Goal: Information Seeking & Learning: Learn about a topic

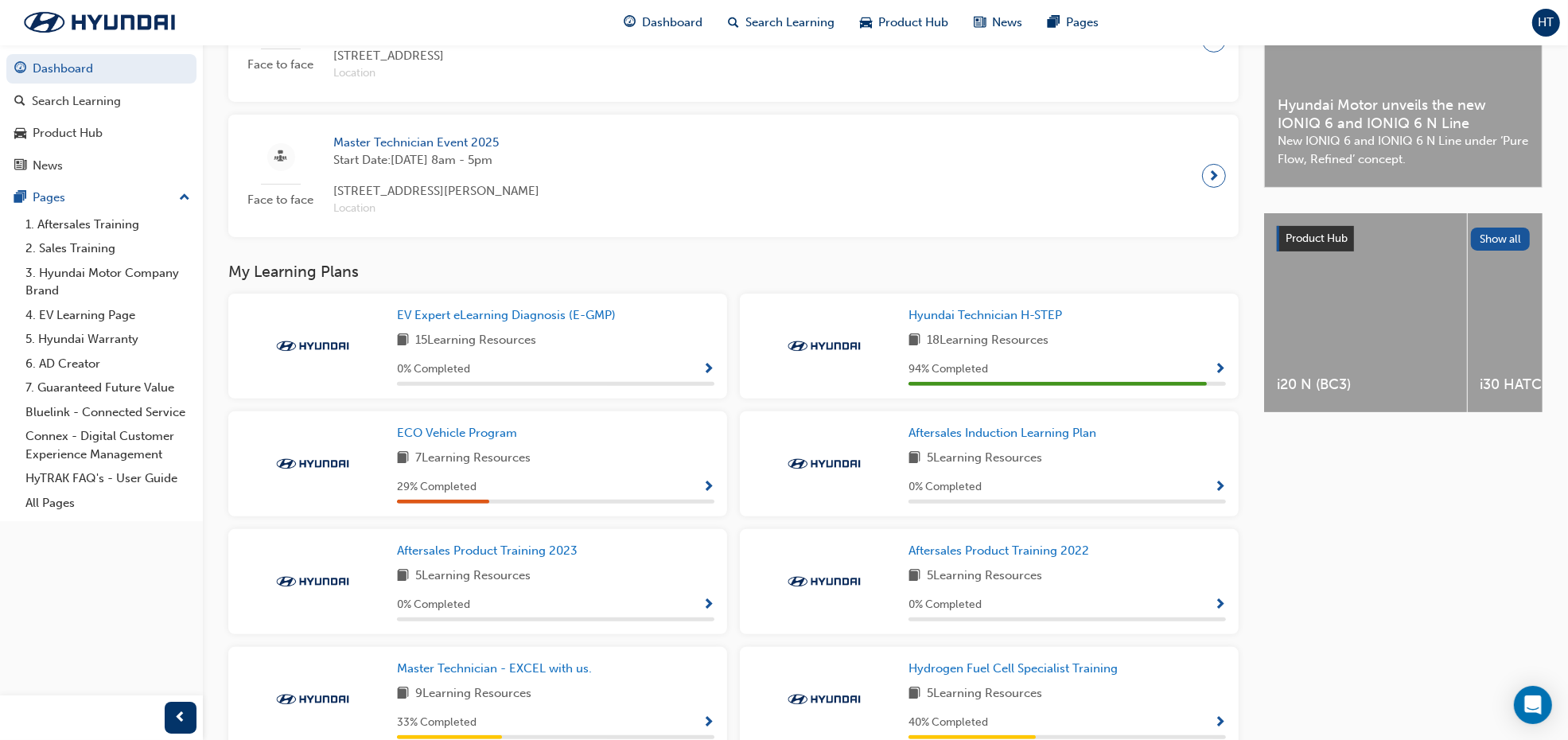
scroll to position [552, 0]
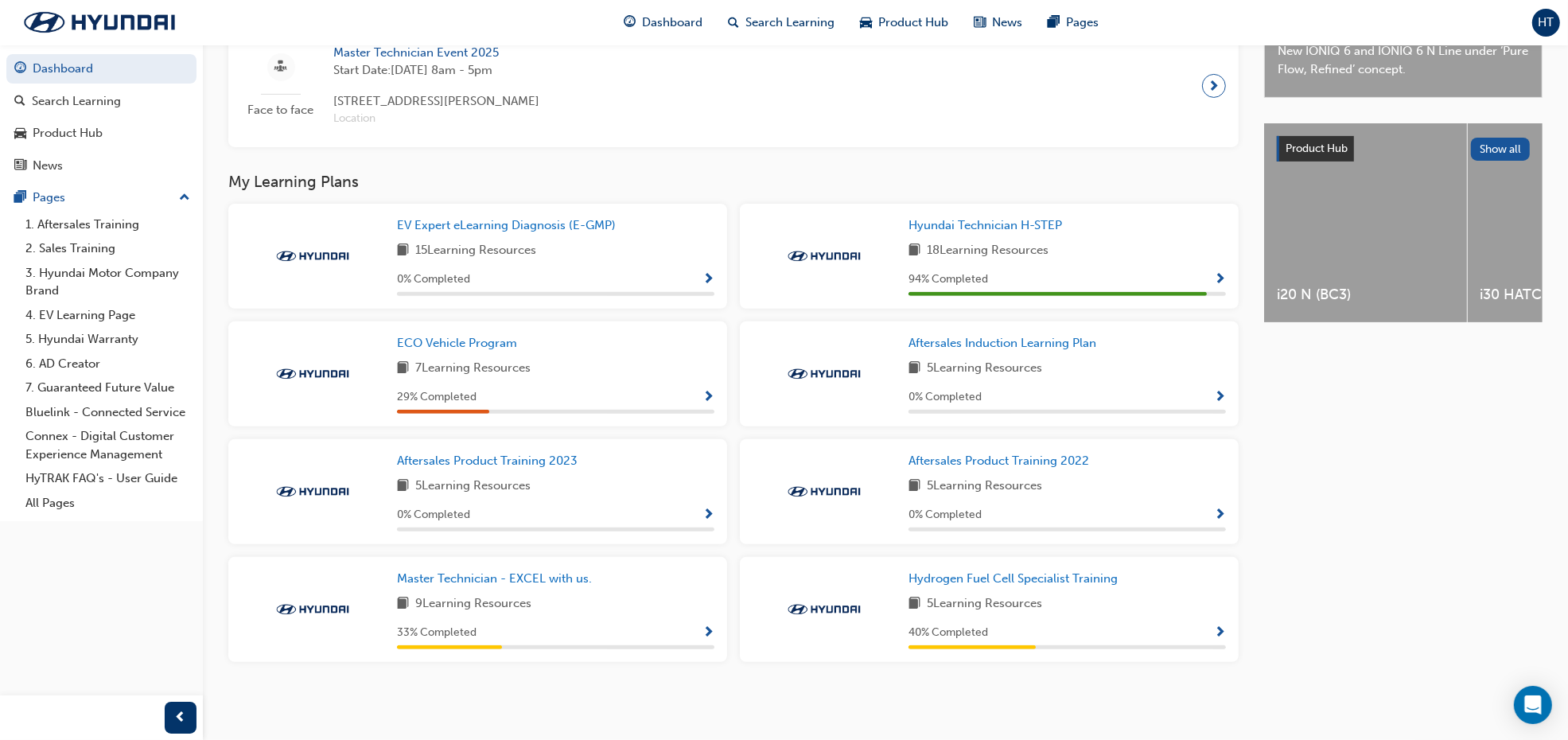
click at [1444, 454] on div "Latest News Show all Hyundai Motor unveils the new IONIQ 6 and IONIQ 6 N Line N…" at bounding box center [1403, 278] width 278 height 843
click at [1373, 592] on div "Latest News Show all Hyundai Motor unveils the new IONIQ 6 and IONIQ 6 N Line N…" at bounding box center [1403, 278] width 278 height 843
click at [1370, 524] on div "Latest News Show all Hyundai Motor unveils the new IONIQ 6 and IONIQ 6 N Line N…" at bounding box center [1403, 278] width 278 height 843
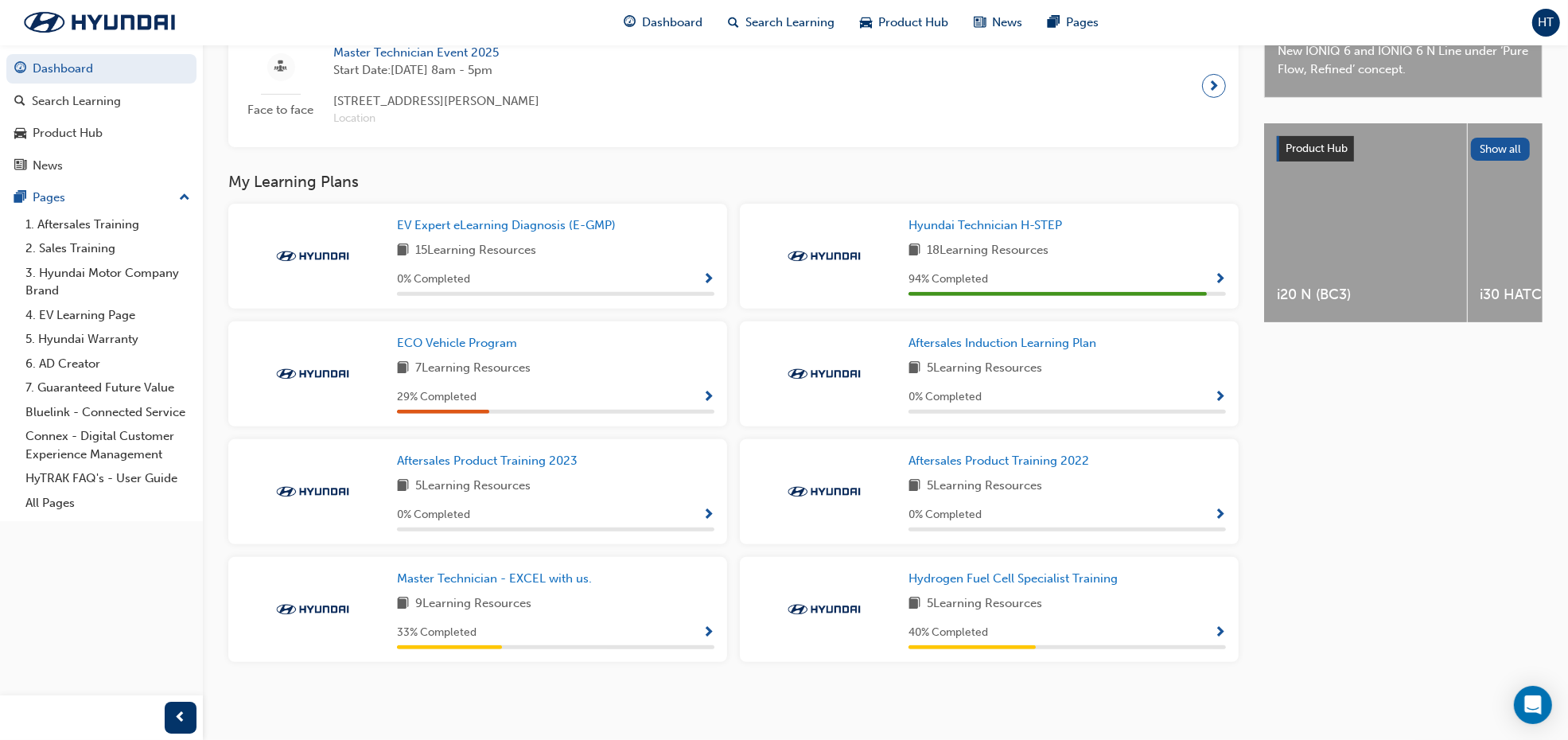
click at [1398, 487] on div "Latest News Show all Hyundai Motor unveils the new IONIQ 6 and IONIQ 6 N Line N…" at bounding box center [1403, 278] width 278 height 843
click at [705, 394] on span "Show Progress" at bounding box center [708, 398] width 12 height 14
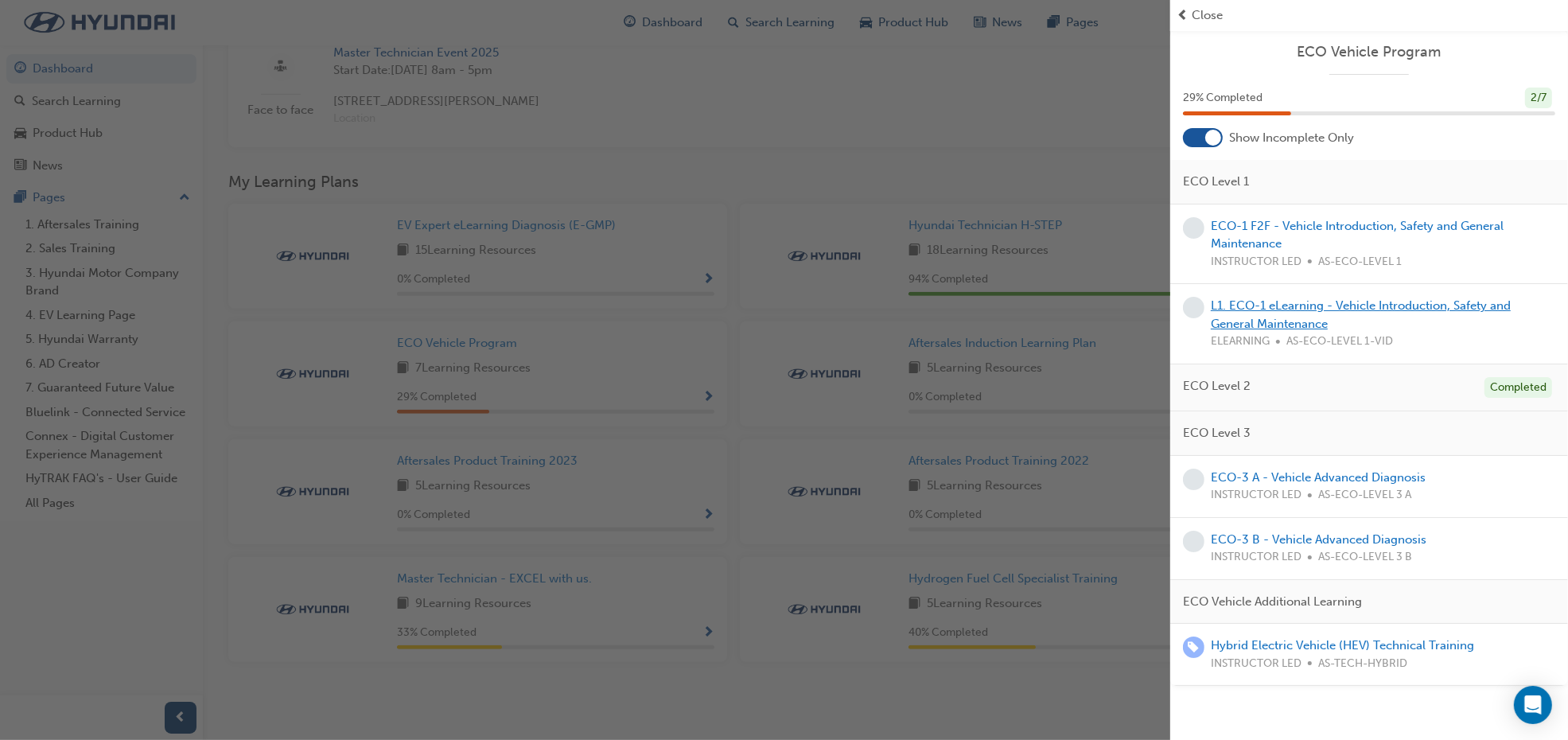
click at [1263, 304] on link "L1. ECO-1 eLearning - Vehicle Introduction, Safety and General Maintenance" at bounding box center [1361, 314] width 300 height 33
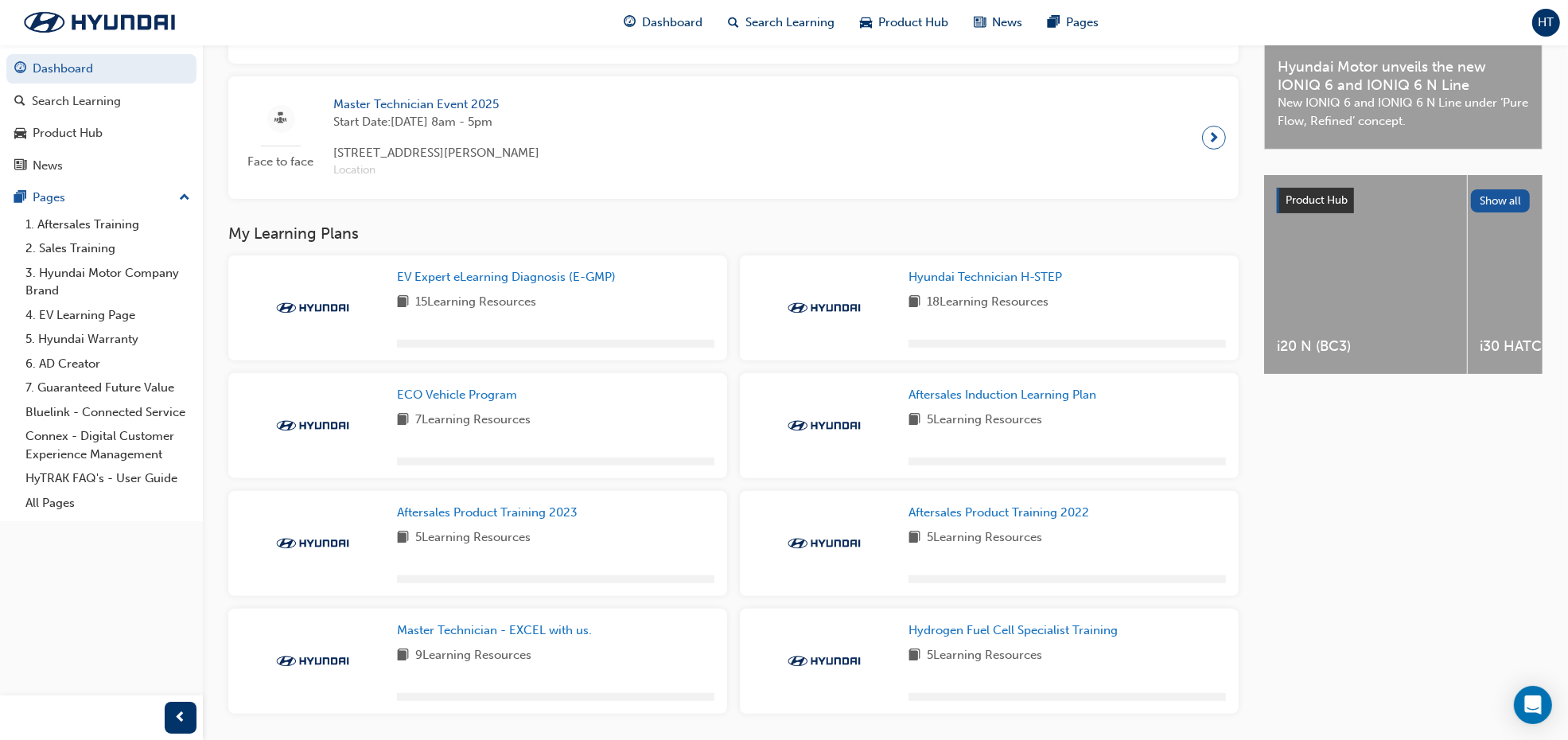
scroll to position [498, 0]
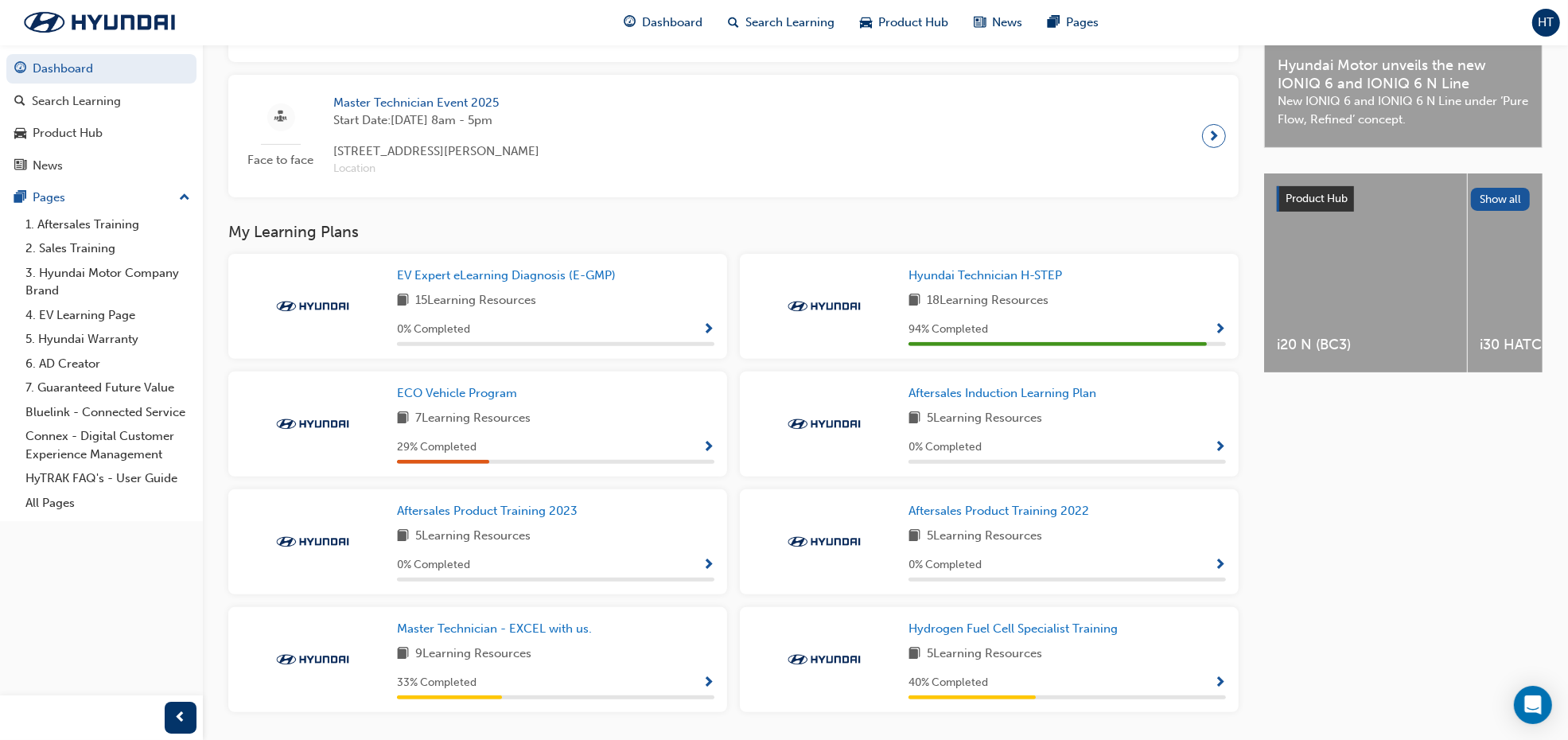
click at [702, 447] on button "button" at bounding box center [708, 447] width 12 height 20
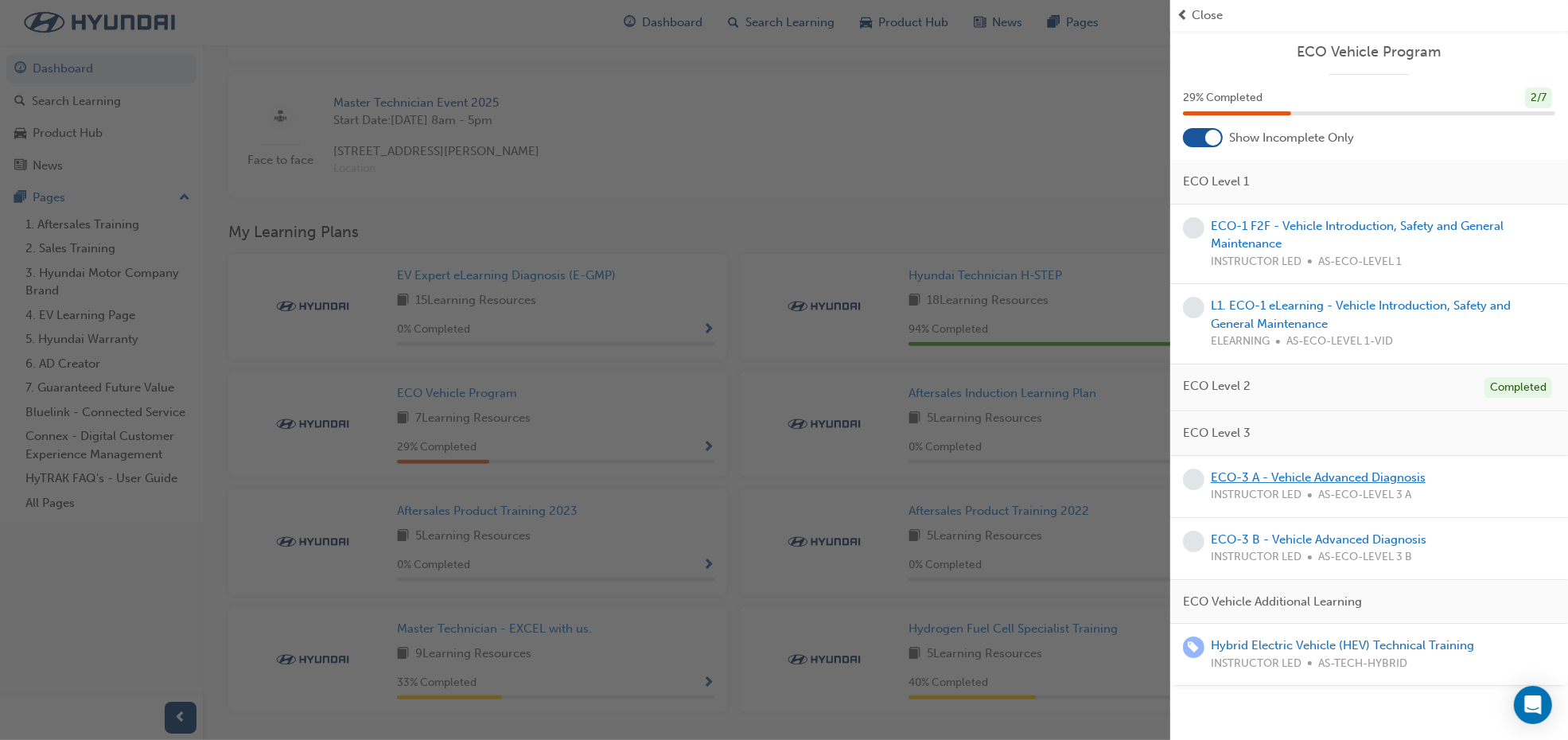
click at [1298, 476] on link "ECO-3 A - Vehicle Advanced Diagnosis" at bounding box center [1318, 478] width 214 height 14
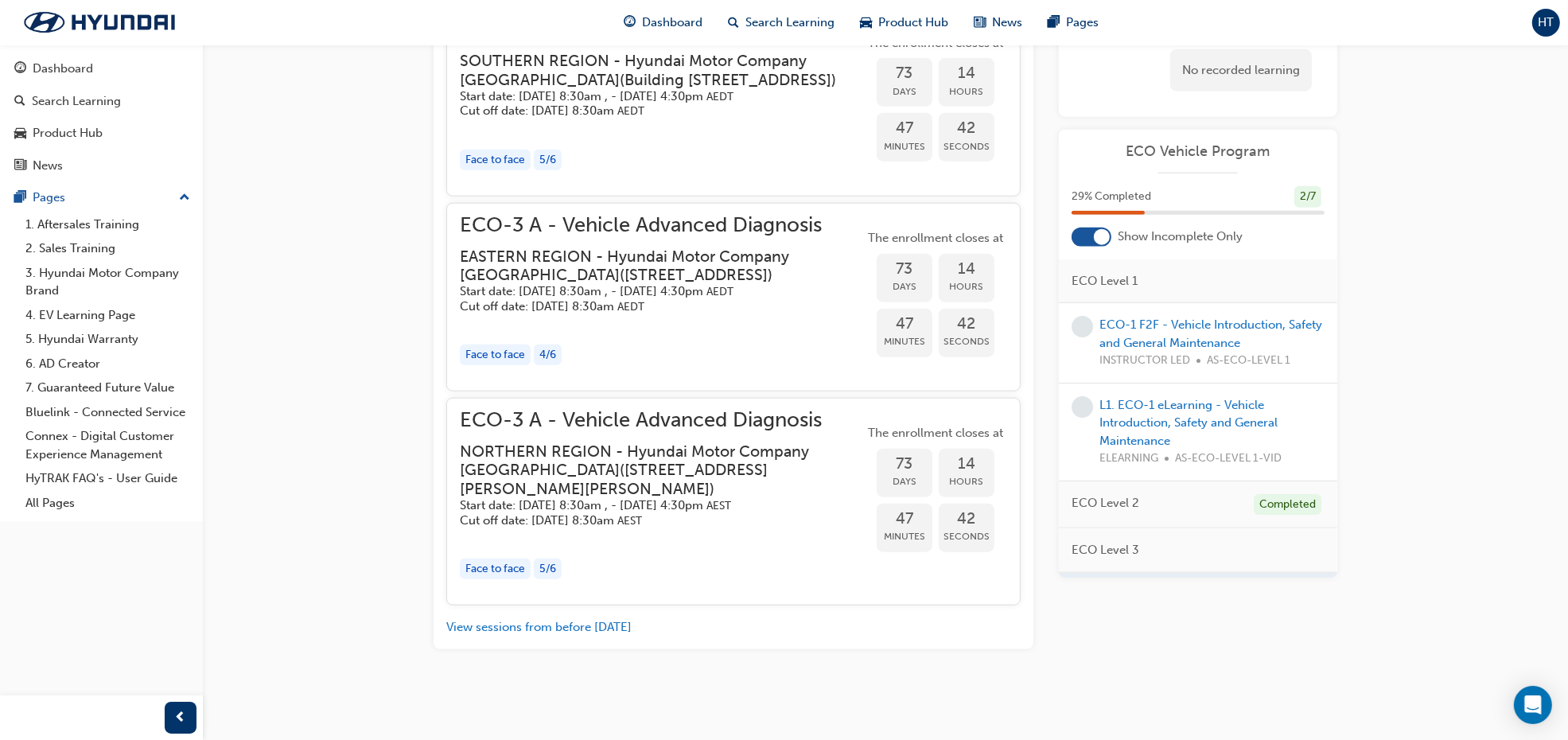
scroll to position [1839, 0]
click at [517, 627] on button "View sessions from before [DATE]" at bounding box center [539, 628] width 186 height 18
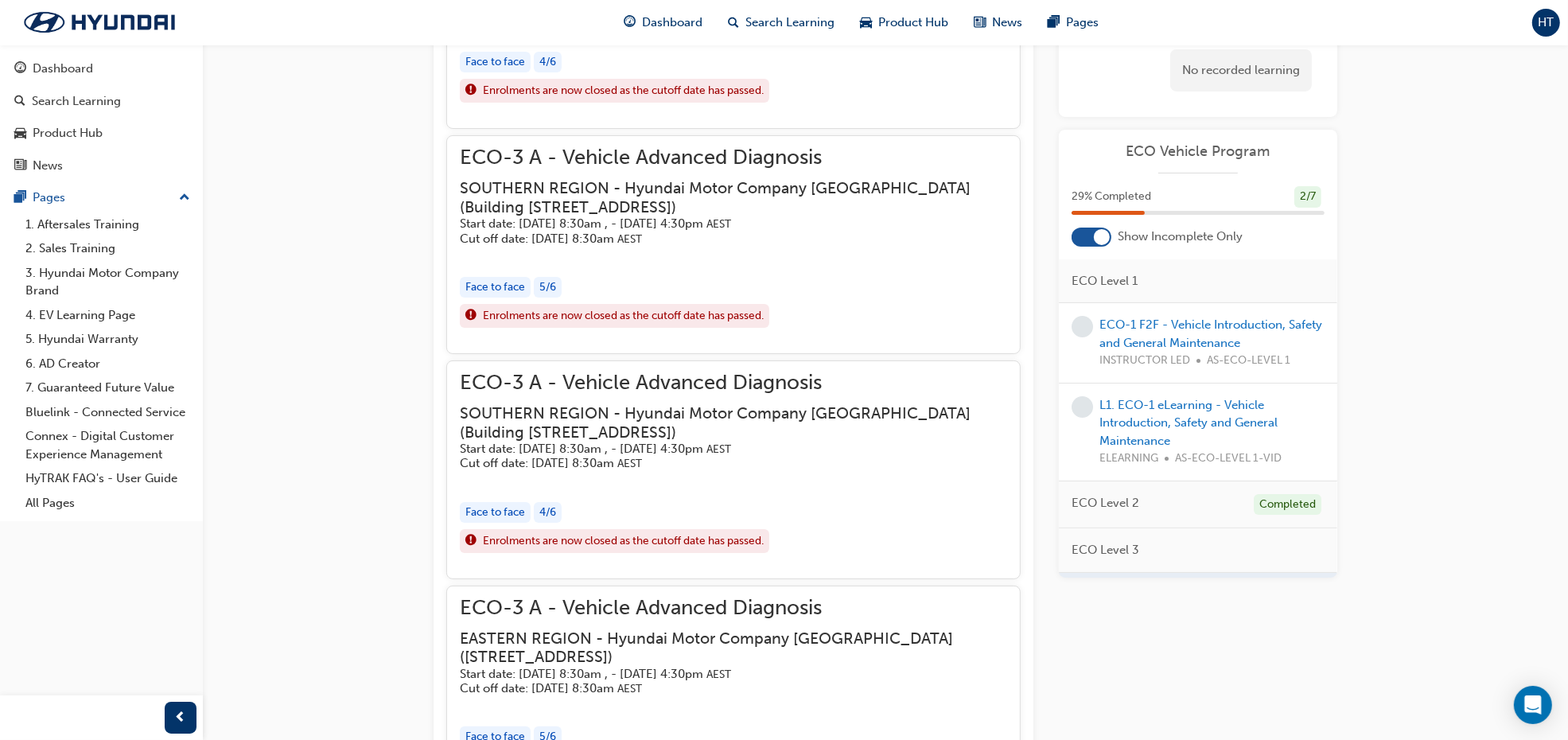
scroll to position [6644, 0]
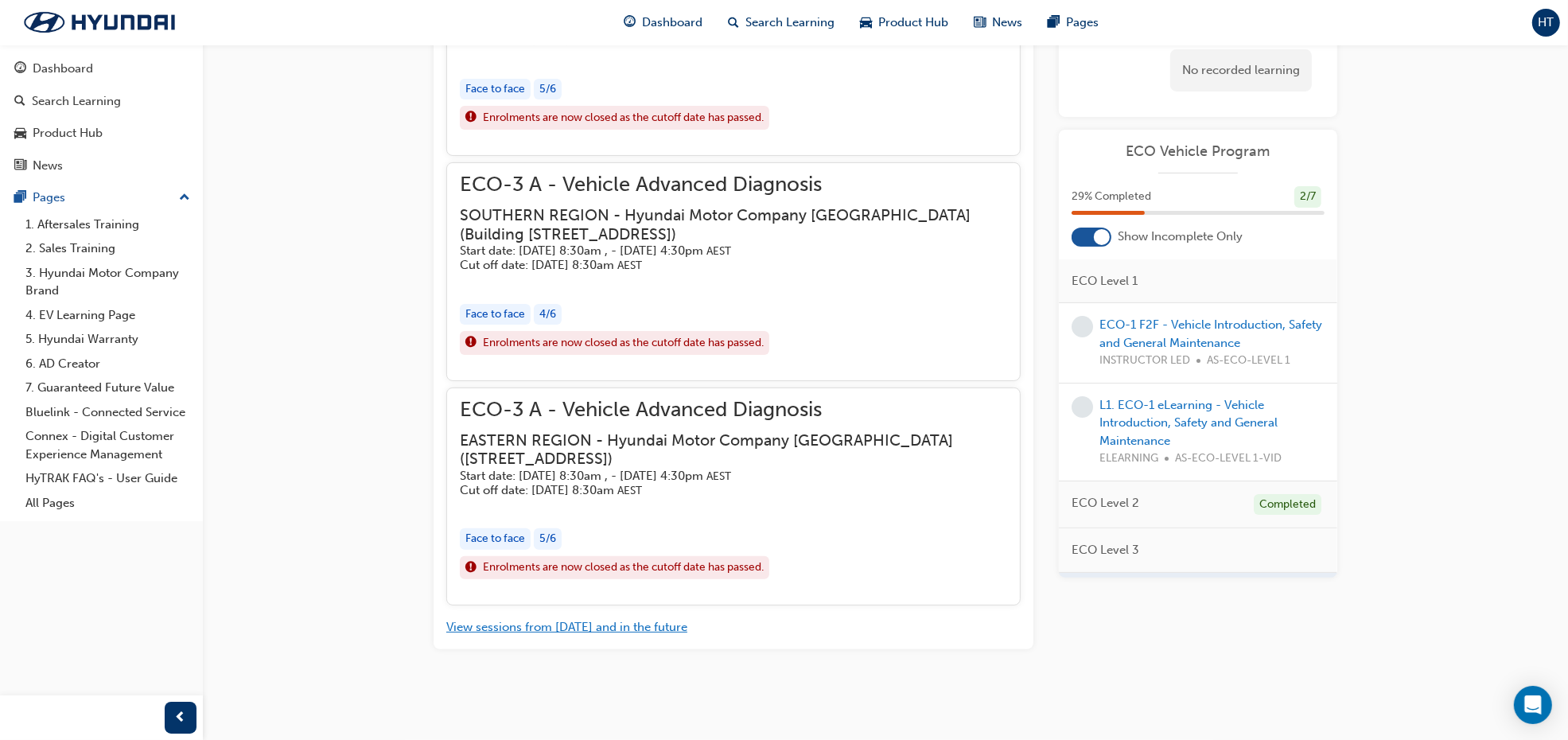
click at [523, 627] on button "View sessions from [DATE] and in the future" at bounding box center [567, 628] width 241 height 18
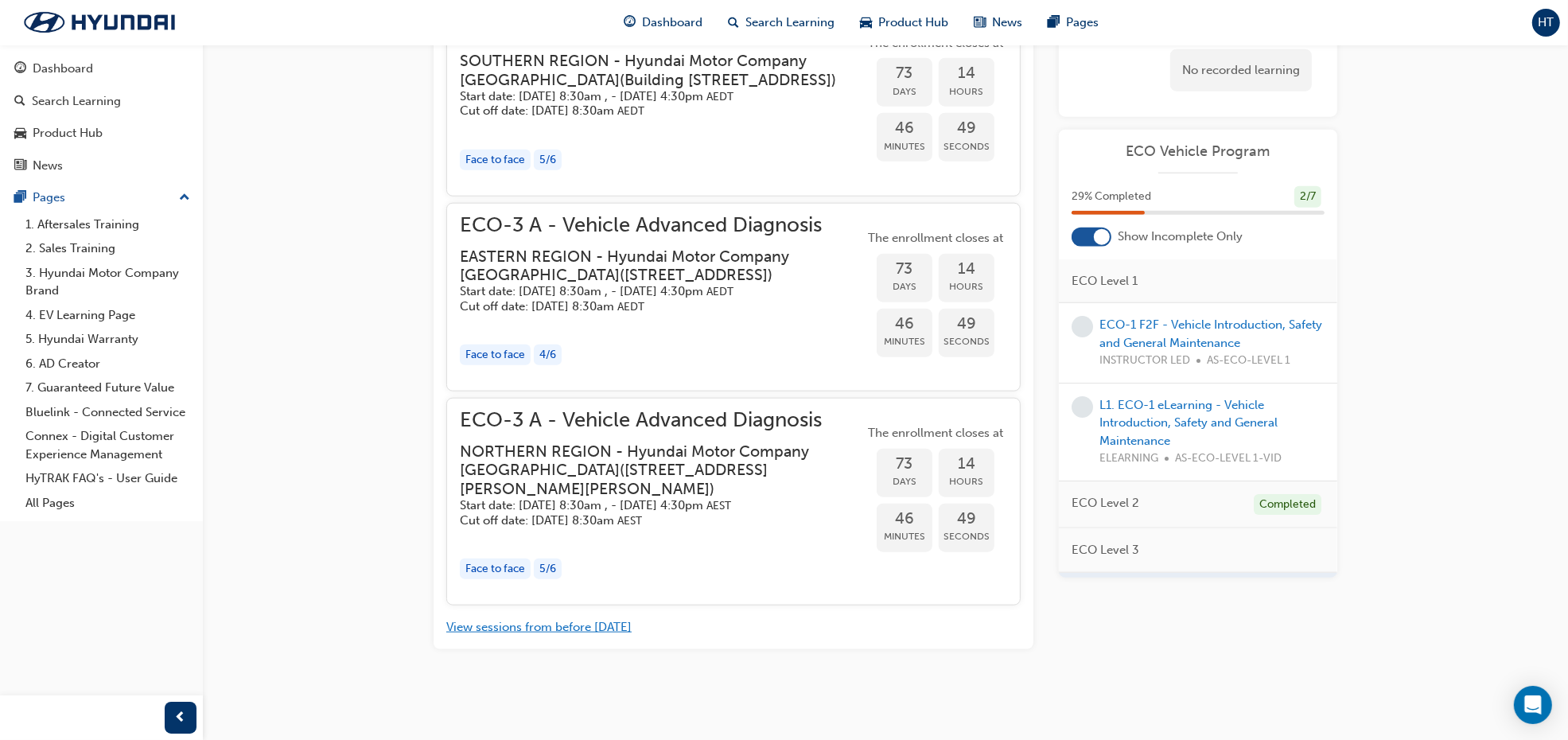
scroll to position [1739, 0]
click at [554, 368] on div "4 / 6" at bounding box center [548, 357] width 28 height 22
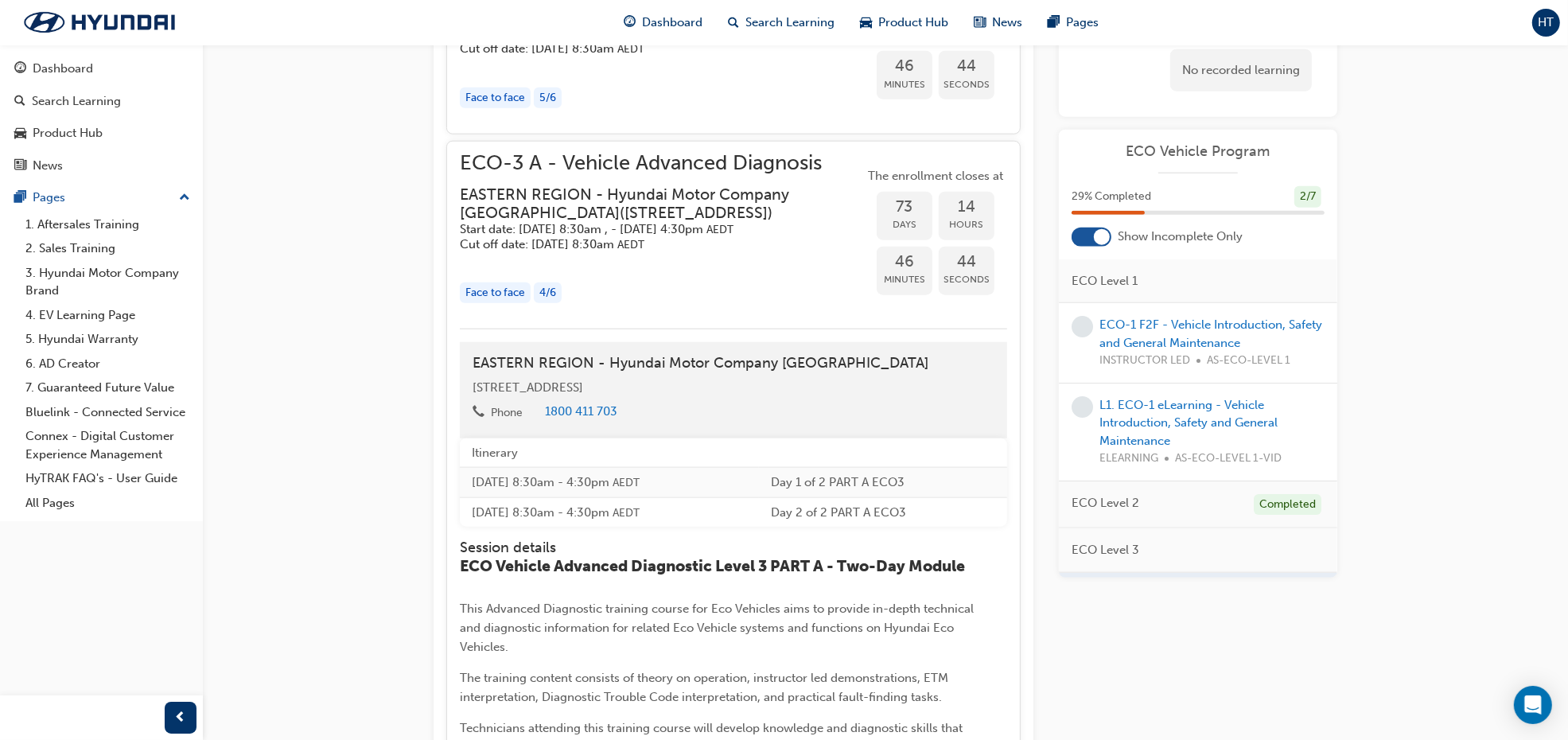
scroll to position [1839, 0]
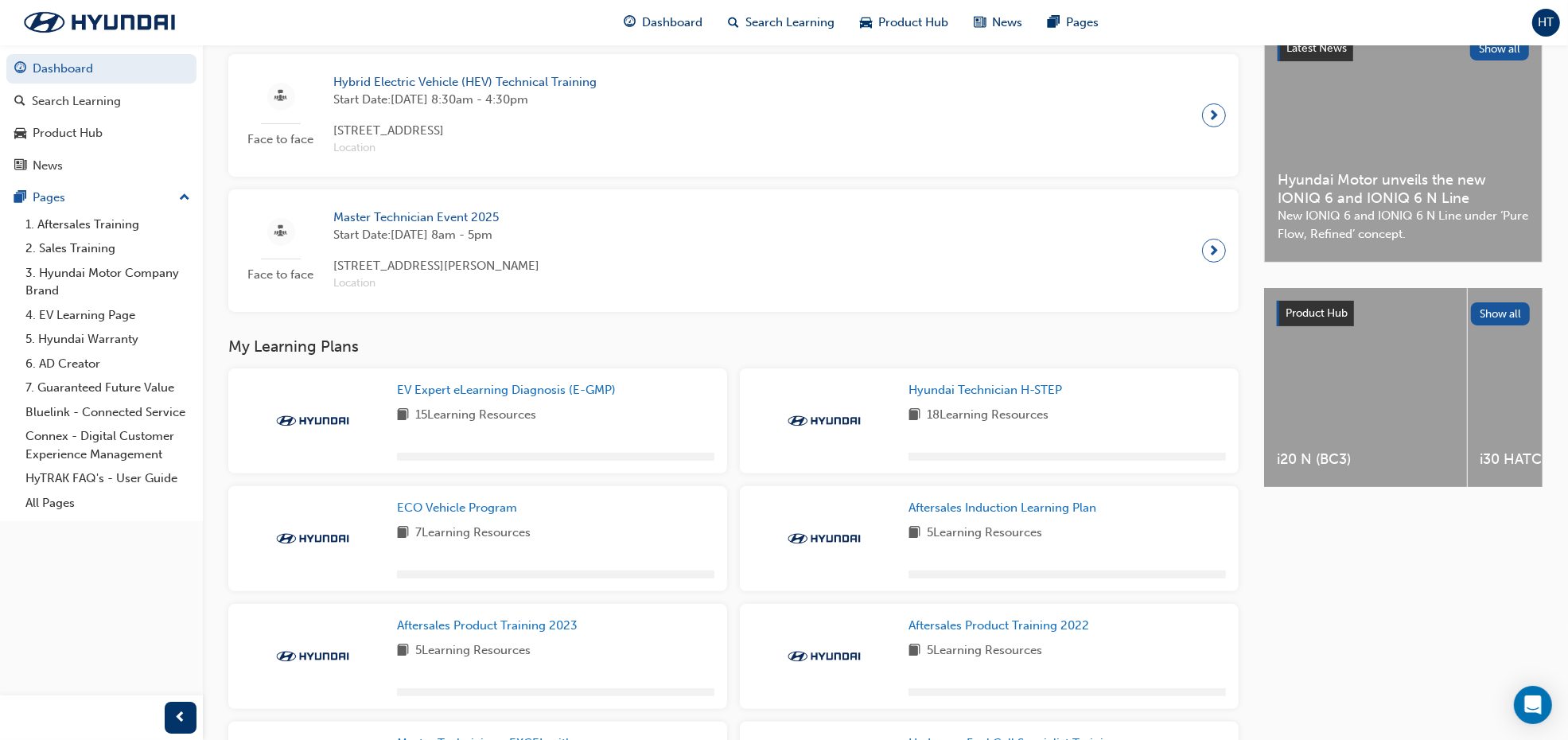
scroll to position [398, 0]
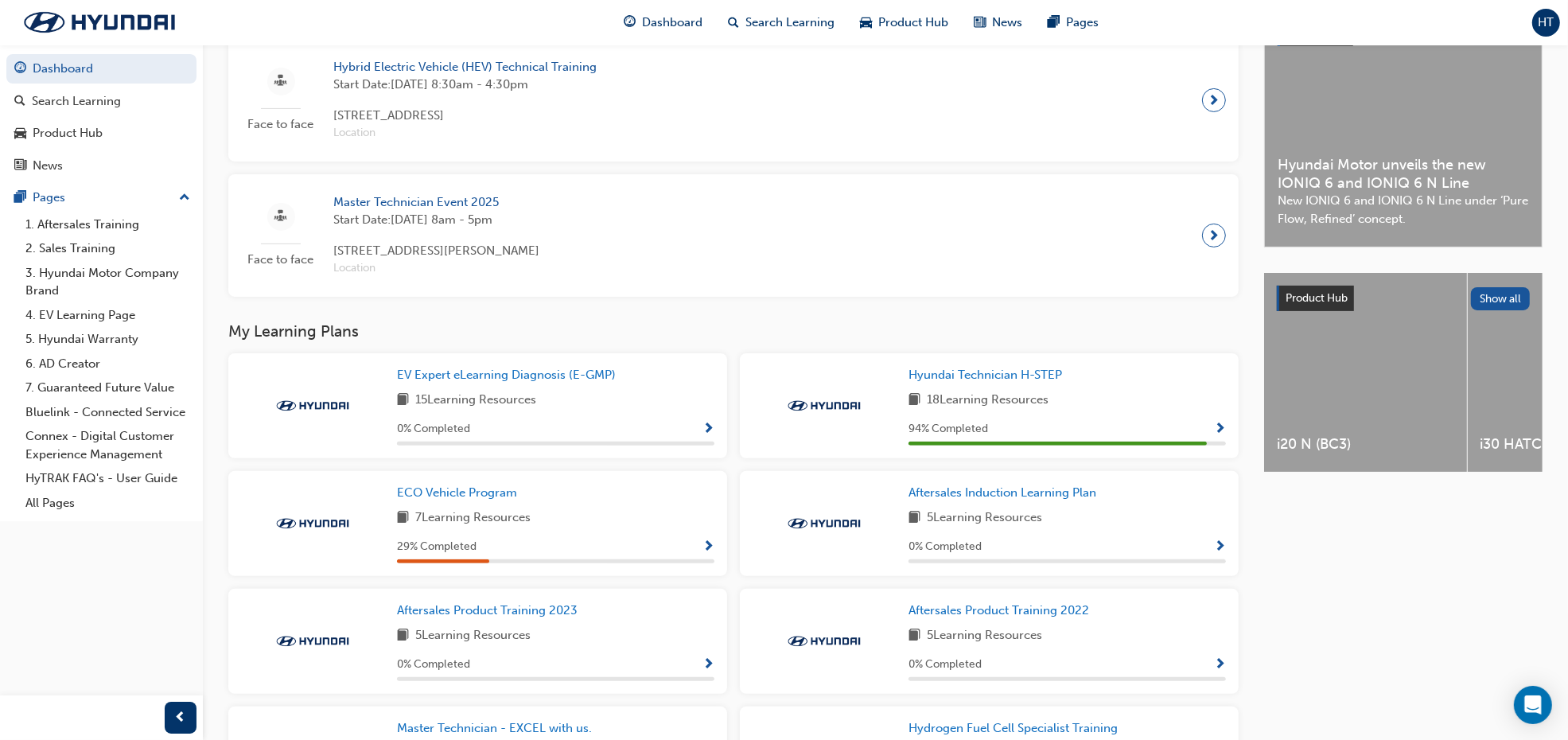
click at [713, 553] on span "Show Progress" at bounding box center [708, 548] width 12 height 14
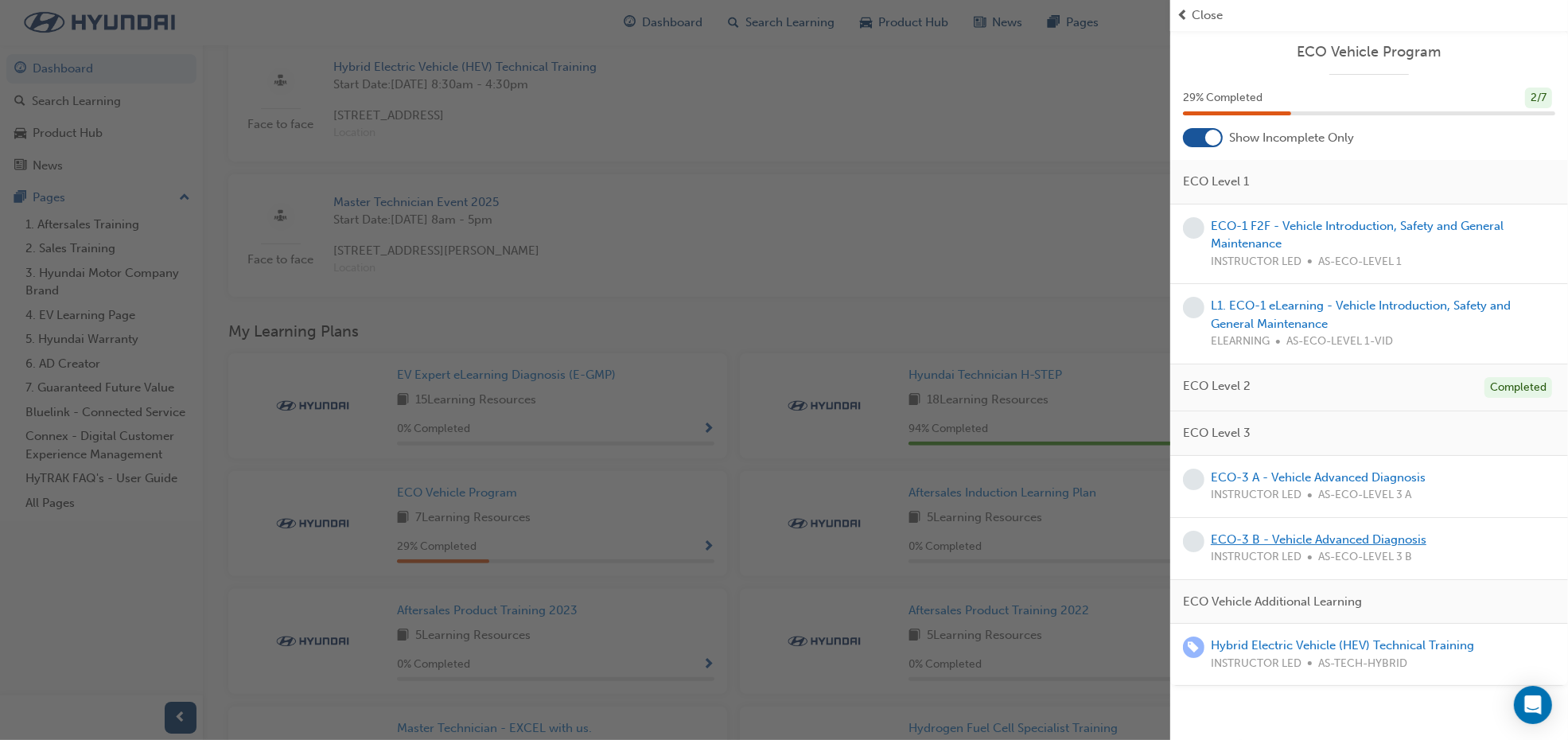
click at [1309, 539] on link "ECO-3 B - Vehicle Advanced Diagnosis" at bounding box center [1318, 540] width 215 height 14
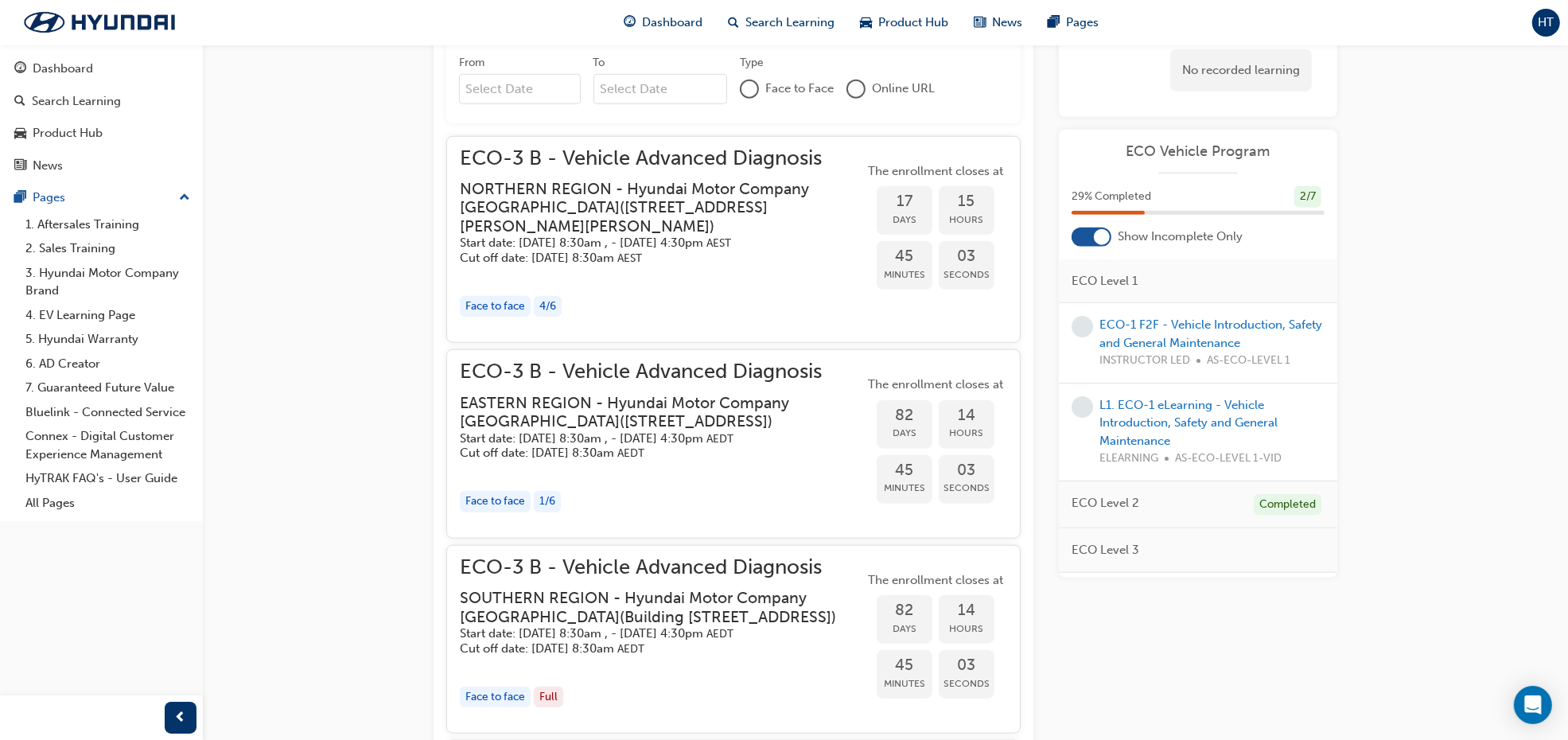
scroll to position [1417, 0]
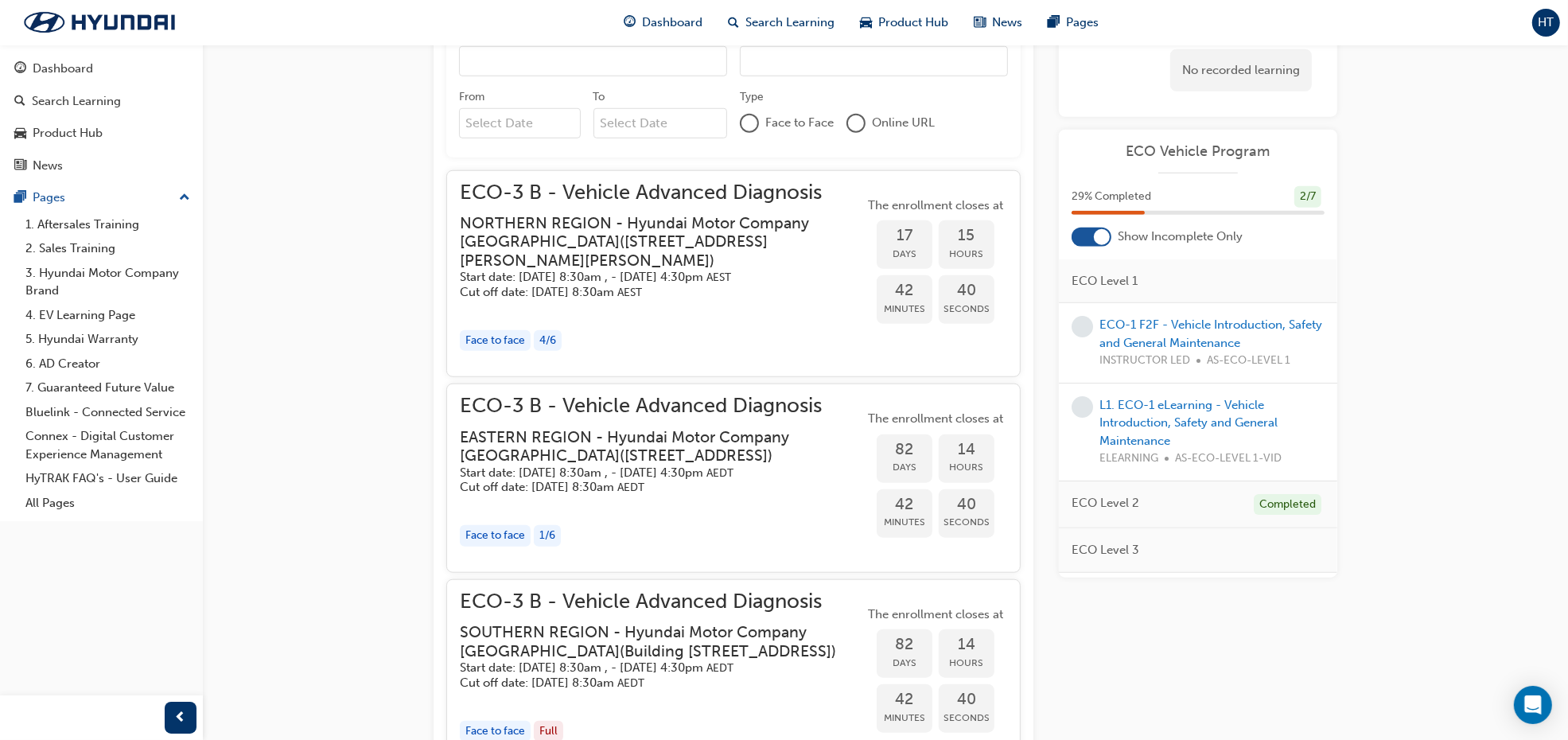
click at [491, 547] on div "Face to face" at bounding box center [495, 536] width 71 height 22
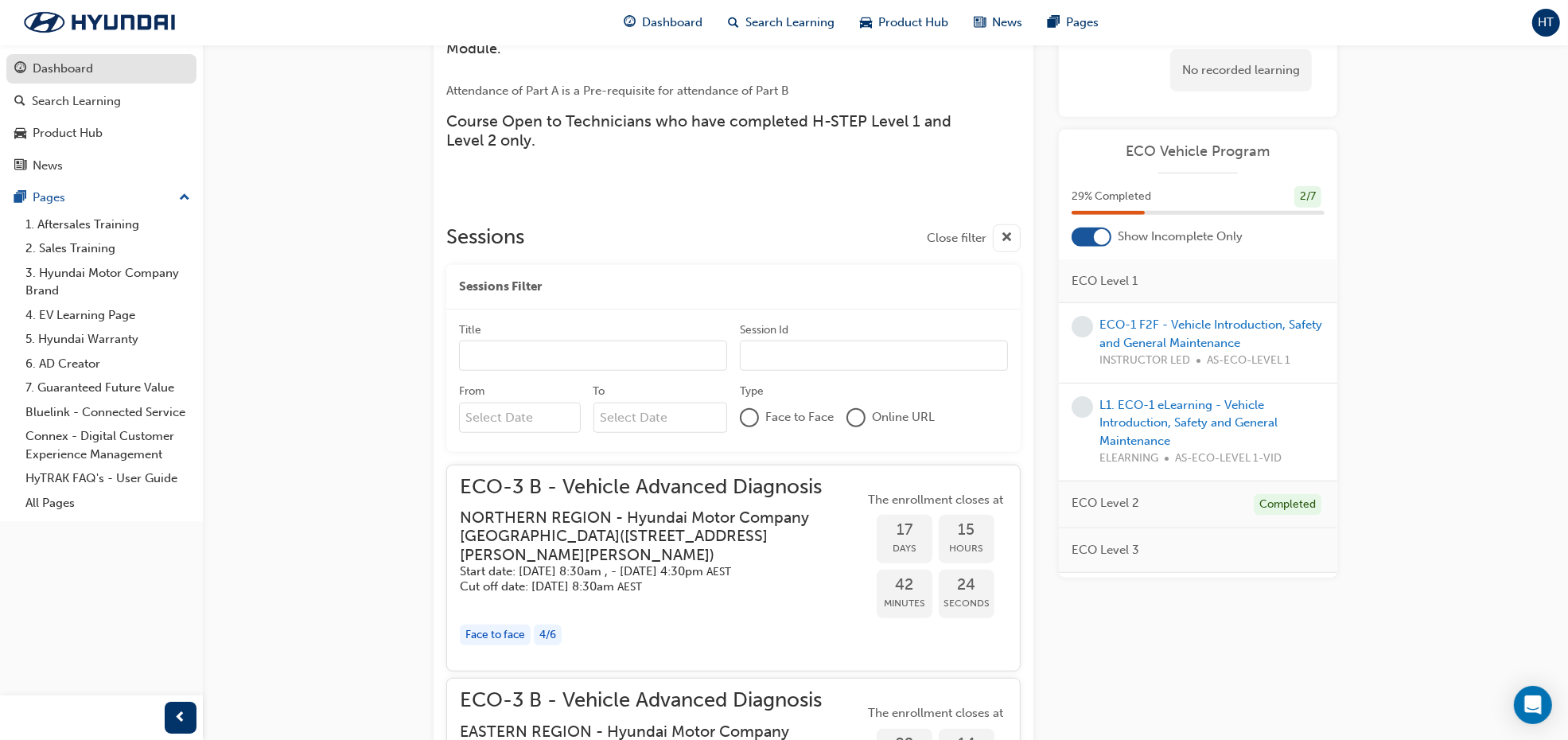
scroll to position [1118, 0]
